Goal: Information Seeking & Learning: Understand process/instructions

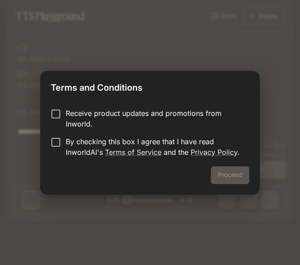
click at [116, 112] on p "Receive product updates and promotions from Inworld." at bounding box center [154, 118] width 177 height 21
click at [87, 140] on p "By checking this box I agree that I have read InworldAI's Terms of Service and …" at bounding box center [154, 146] width 177 height 21
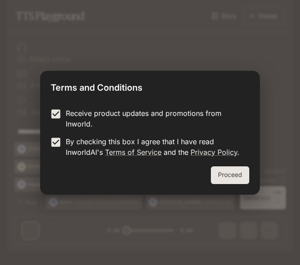
click at [234, 173] on button "Proceed" at bounding box center [230, 175] width 38 height 18
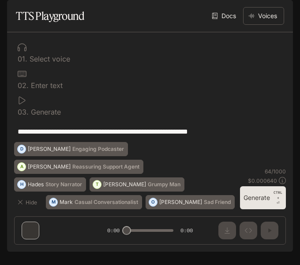
click at [48, 78] on div at bounding box center [150, 73] width 265 height 9
click at [128, 105] on div at bounding box center [150, 100] width 265 height 9
click at [224, 25] on link "Docs" at bounding box center [225, 16] width 30 height 18
